Goal: Check status: Check status

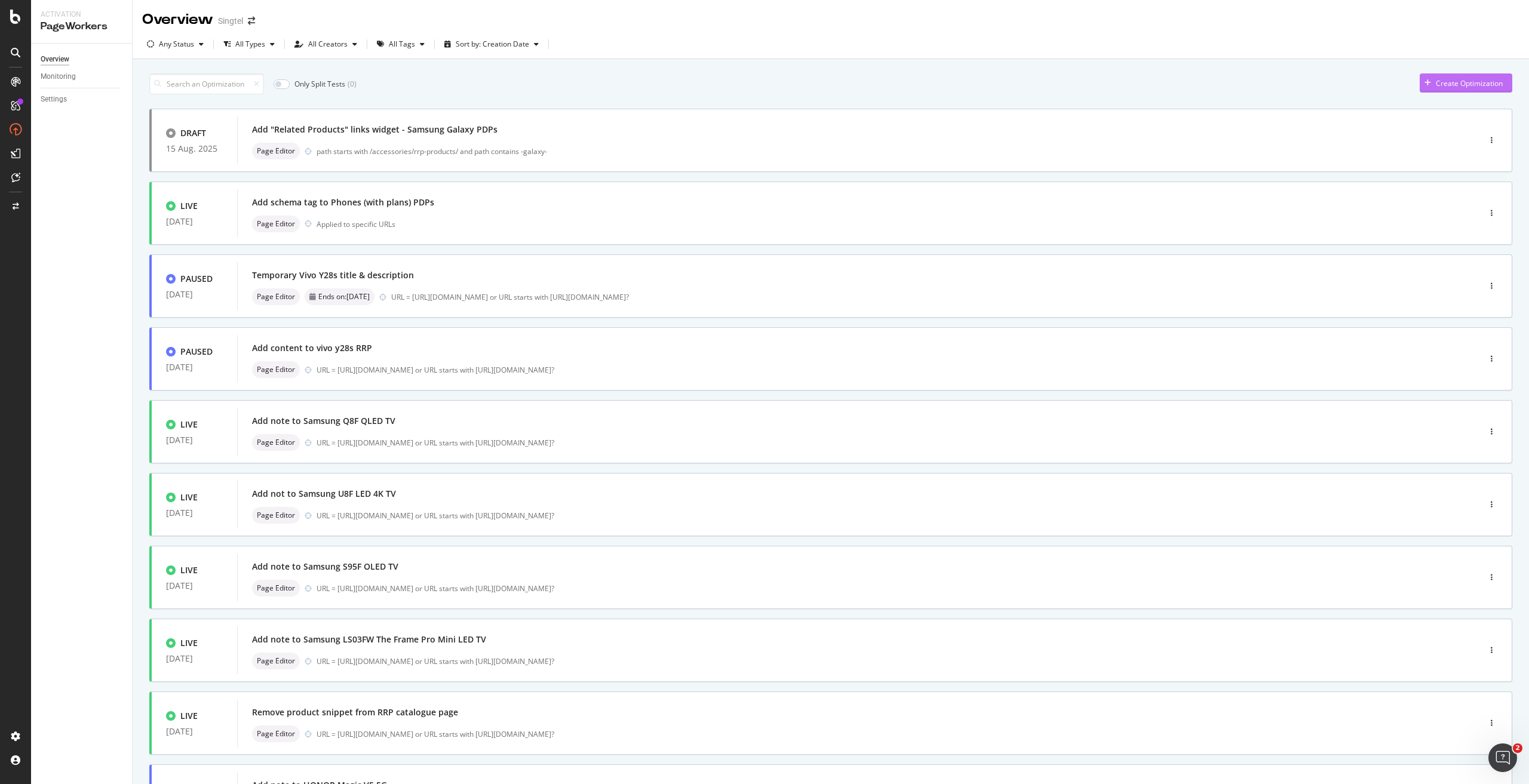
click at [1479, 85] on div "Create Optimization" at bounding box center [1469, 83] width 67 height 10
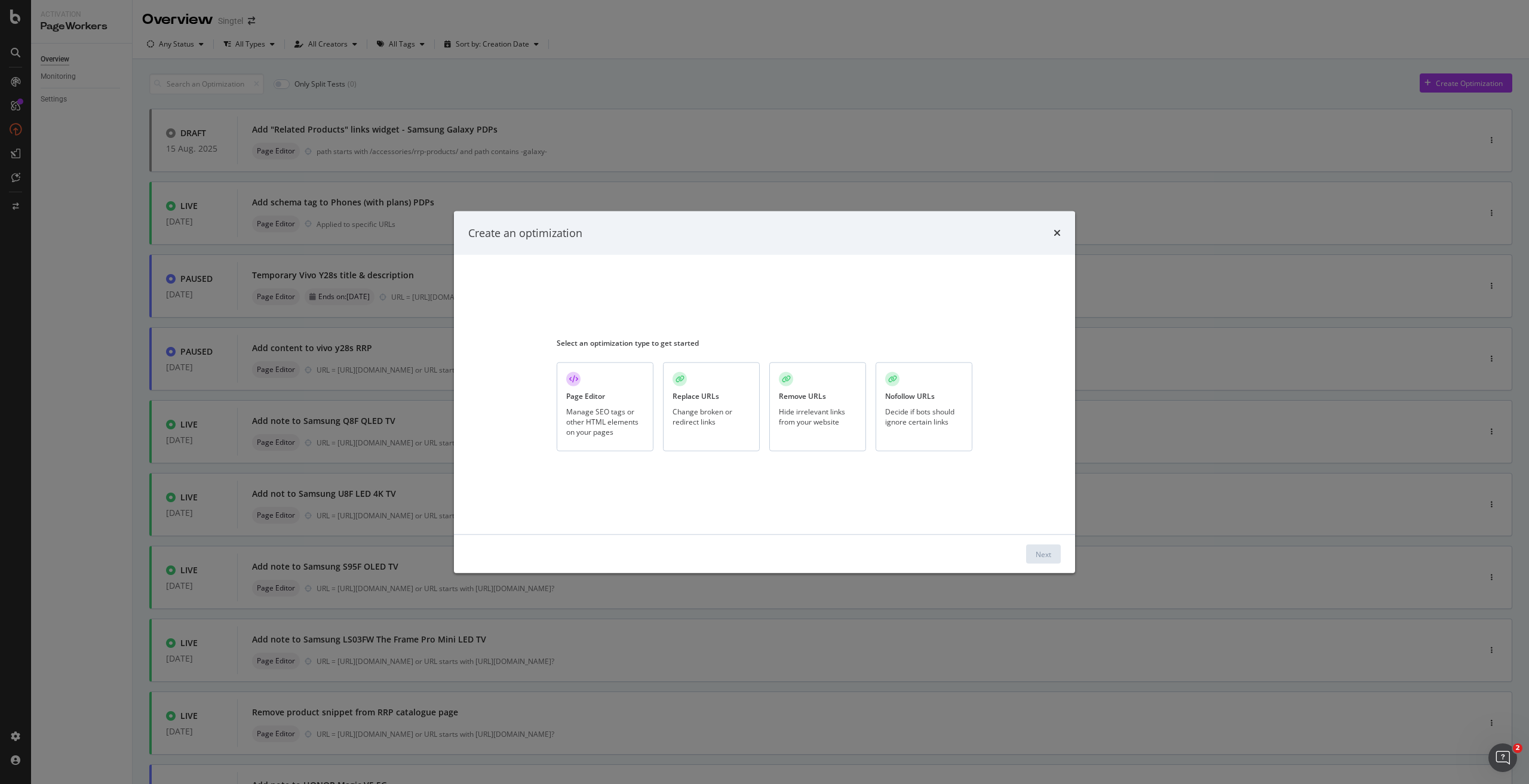
click at [637, 411] on div "Manage SEO tags or other HTML elements on your pages" at bounding box center [605, 422] width 77 height 31
click at [1043, 550] on div "Next" at bounding box center [1042, 554] width 15 height 10
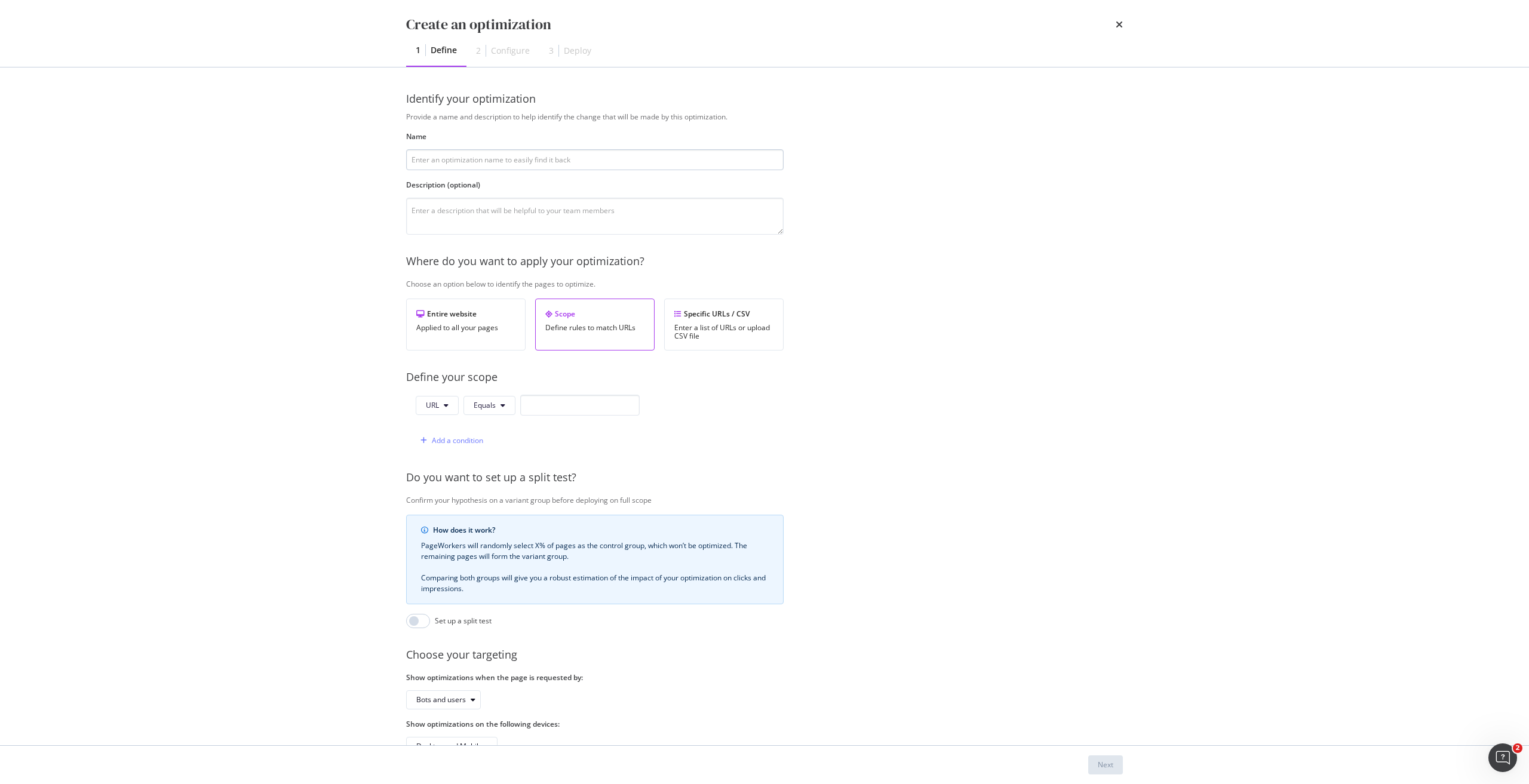
click at [580, 156] on input "modal" at bounding box center [595, 160] width 377 height 21
